Goal: Check status: Check status

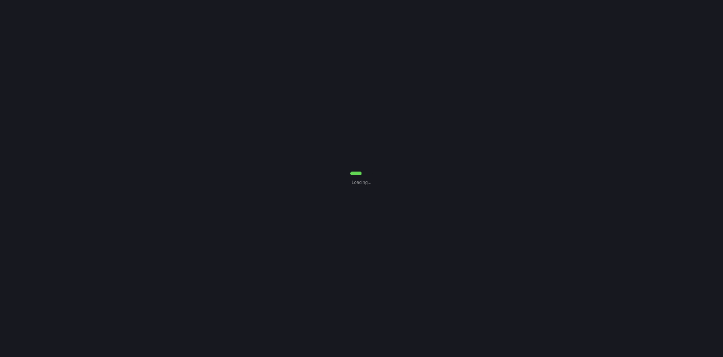
select select "7"
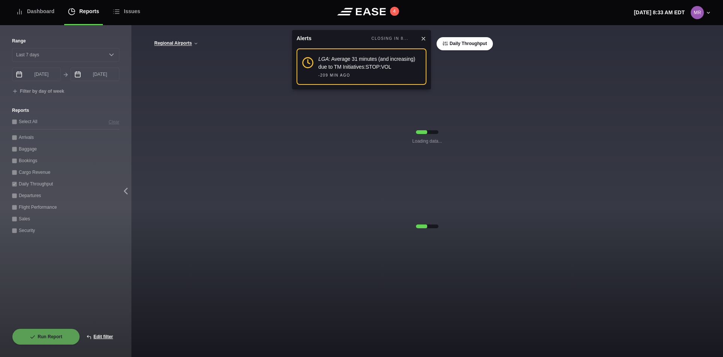
click at [424, 36] on icon at bounding box center [423, 39] width 6 height 6
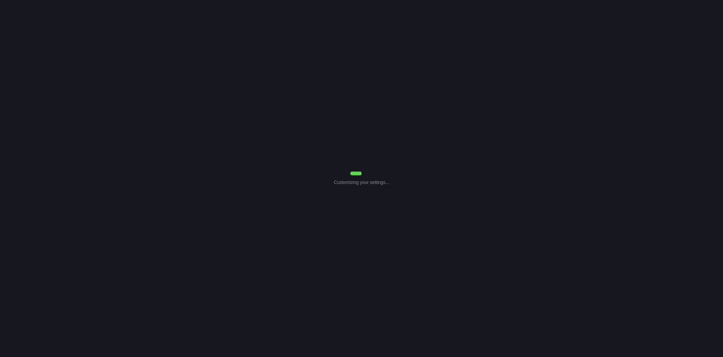
select select "7"
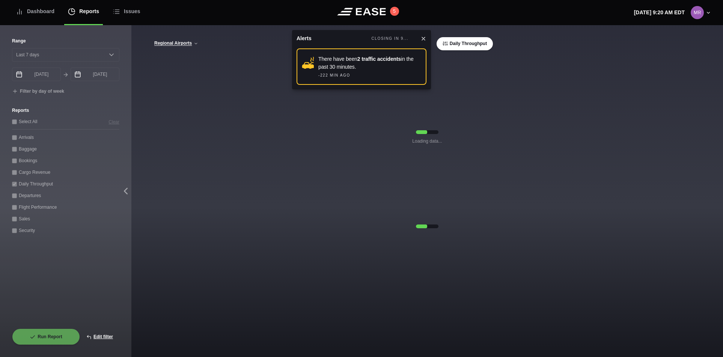
click at [424, 38] on icon at bounding box center [423, 39] width 6 height 6
